Goal: Leave review/rating: Share an evaluation or opinion about a product, service, or content

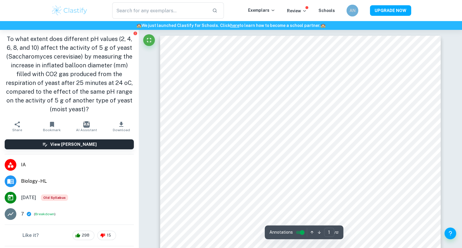
click at [353, 13] on h6 "AN" at bounding box center [352, 10] width 7 height 6
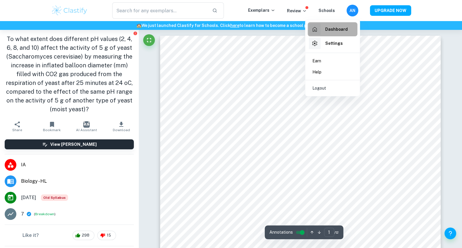
click at [329, 26] on h6 "Dashboard" at bounding box center [337, 29] width 23 height 6
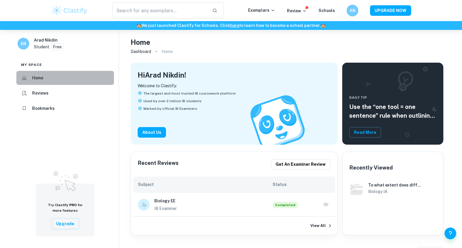
click at [72, 77] on li "Home" at bounding box center [65, 78] width 98 height 14
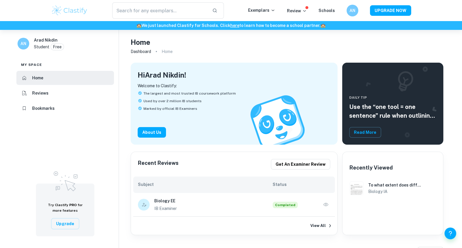
click at [294, 14] on div "​ Exemplars Review Schools AN UPGRADE NOW" at bounding box center [231, 10] width 374 height 16
click at [295, 11] on p "Review" at bounding box center [297, 11] width 20 height 6
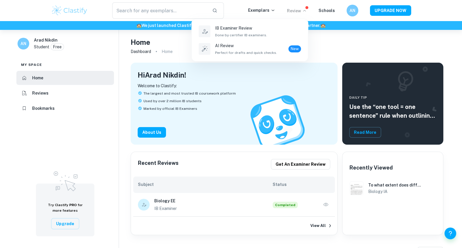
scroll to position [38, 0]
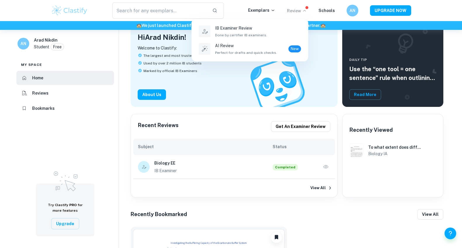
click at [274, 166] on div at bounding box center [231, 124] width 462 height 248
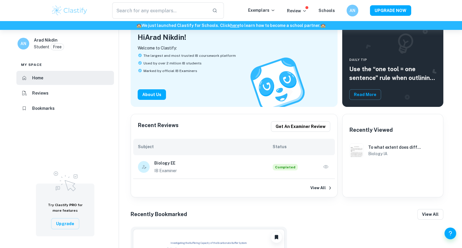
click at [162, 173] on p "IB Examiner" at bounding box center [213, 170] width 118 height 6
click at [331, 166] on div "Biology EE IB Examiner Completed" at bounding box center [234, 167] width 202 height 24
click at [328, 167] on icon "button" at bounding box center [326, 166] width 5 height 3
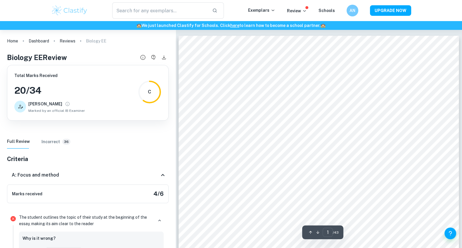
click at [18, 111] on div at bounding box center [20, 107] width 12 height 12
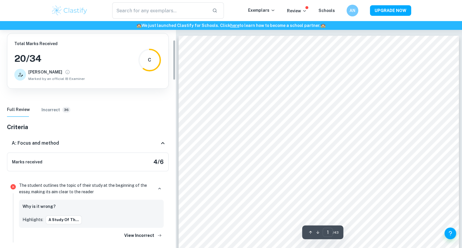
scroll to position [86, 0]
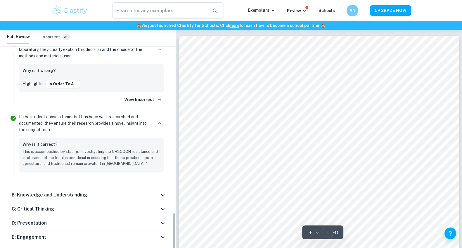
click at [68, 188] on div "B: Knowledge and Understanding" at bounding box center [88, 195] width 162 height 14
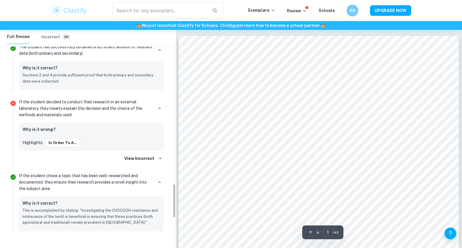
scroll to position [959, 0]
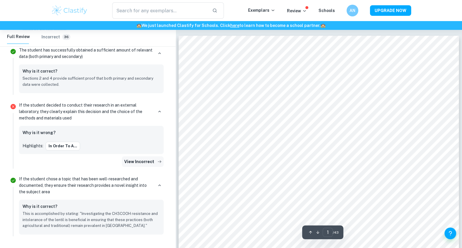
click at [150, 156] on button "View Incorrect" at bounding box center [143, 161] width 42 height 11
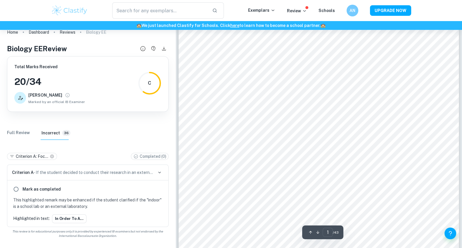
scroll to position [136, 0]
click at [20, 142] on div "Home Dashboard Reviews Biology EE Biology EE Review Total Marks Received 20 / 3…" at bounding box center [88, 132] width 176 height 223
click at [20, 136] on Review "Full Review" at bounding box center [18, 133] width 23 height 14
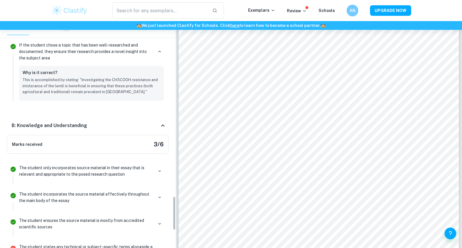
scroll to position [1276, 0]
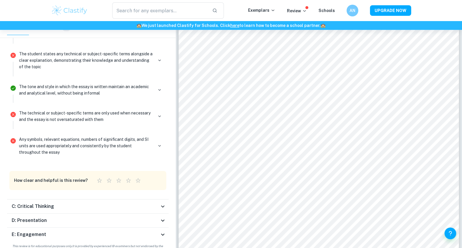
click at [107, 231] on div "E: Engagement" at bounding box center [86, 234] width 148 height 7
click at [96, 216] on div "D: Presentation" at bounding box center [88, 220] width 162 height 14
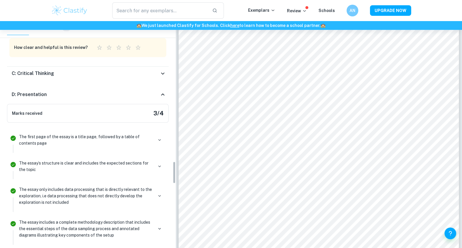
scroll to position [1409, 0]
click at [44, 70] on h6 "C: Critical Thinking" at bounding box center [33, 73] width 42 height 7
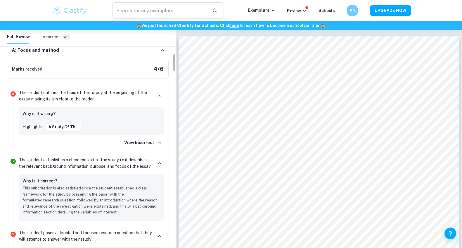
scroll to position [0, 0]
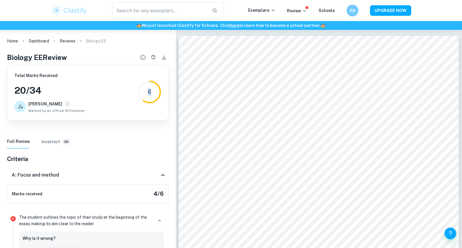
drag, startPoint x: 151, startPoint y: 92, endPoint x: 148, endPoint y: 92, distance: 3.1
click at [148, 92] on div "C" at bounding box center [149, 91] width 23 height 23
click at [145, 94] on div "C" at bounding box center [149, 91] width 23 height 23
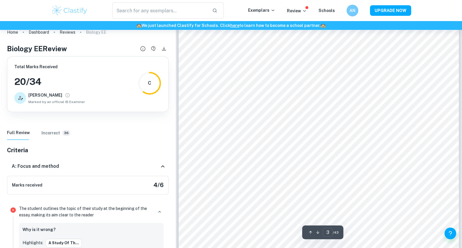
scroll to position [1006, 0]
type input "32"
